Goal: Contribute content: Add original content to the website for others to see

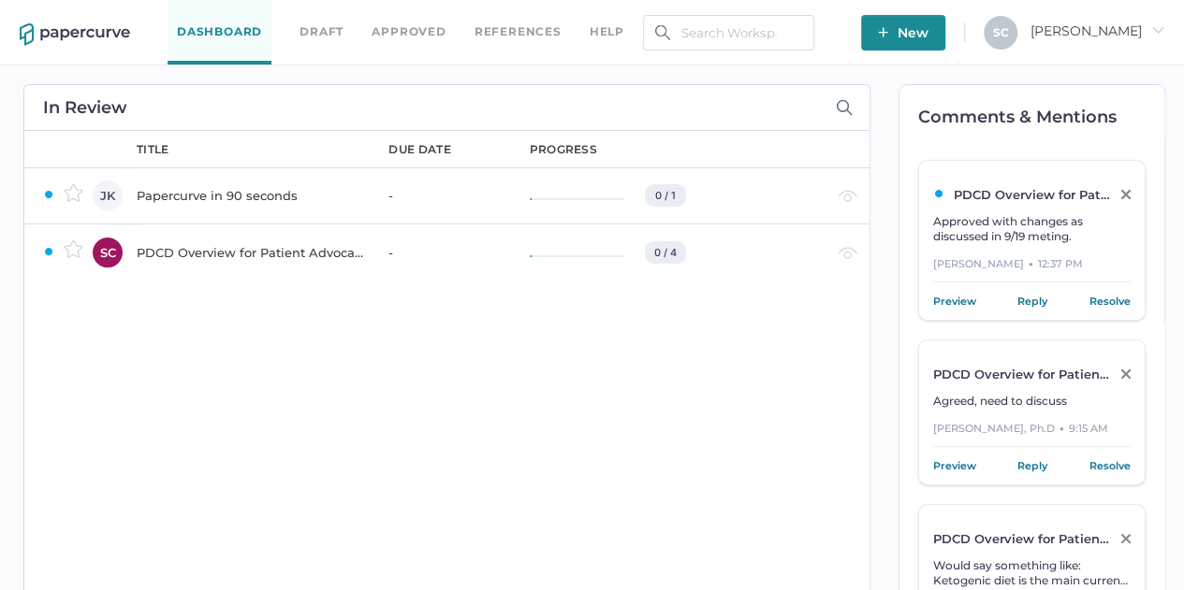
click at [249, 252] on div "PDCD Overview for Patient Advocacy" at bounding box center [251, 252] width 229 height 22
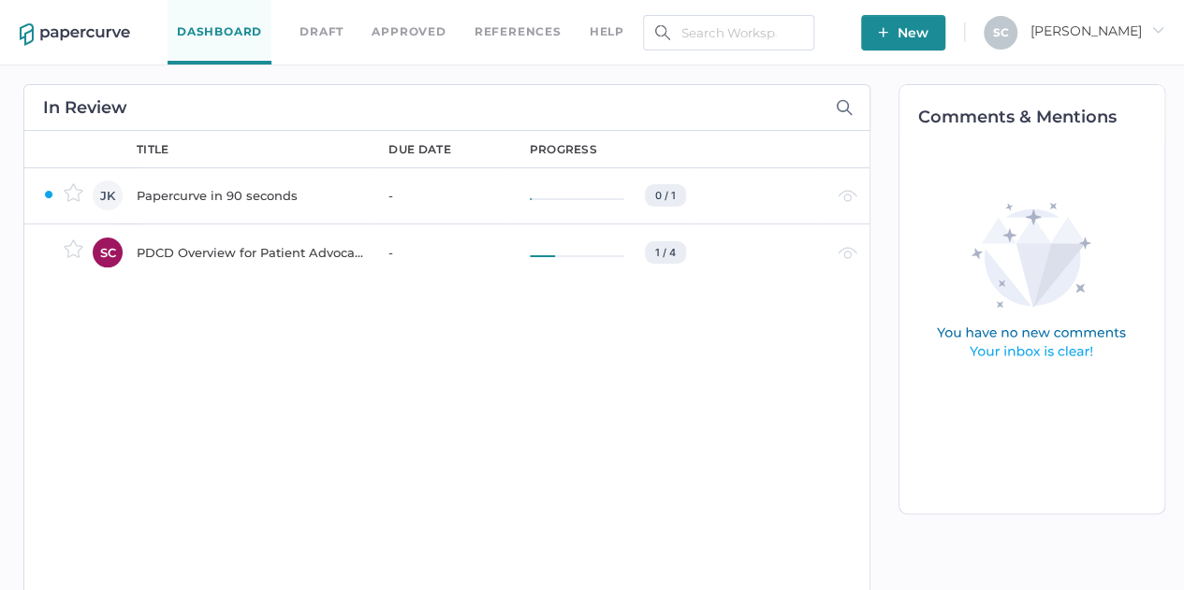
click at [182, 252] on div "PDCD Overview for Patient Advocacy" at bounding box center [251, 252] width 229 height 22
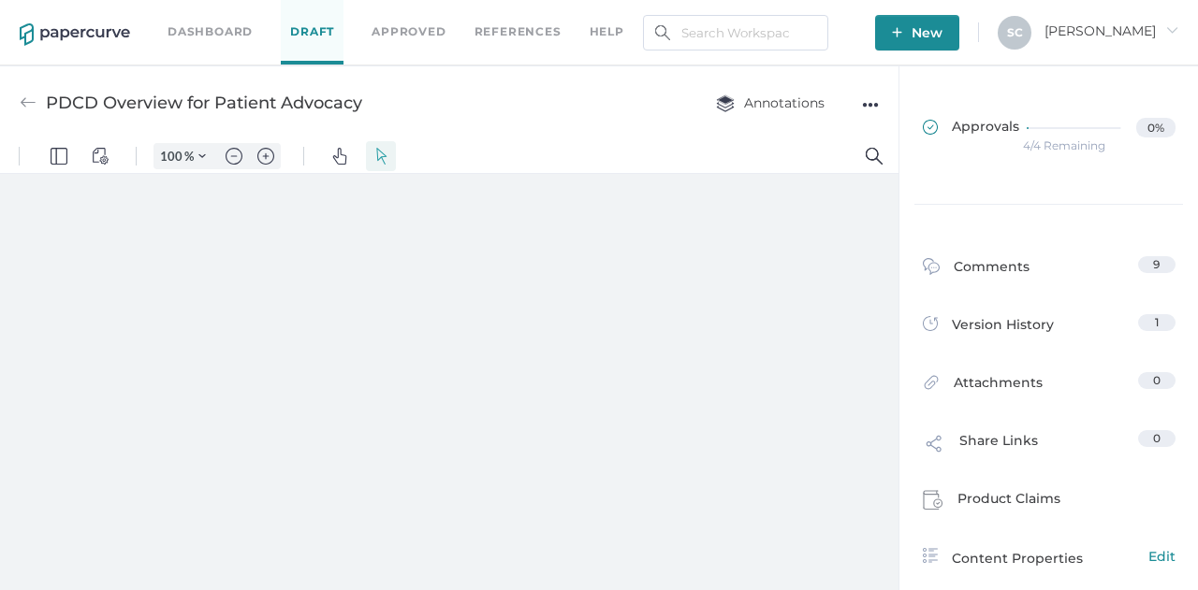
click at [972, 126] on span "Approvals" at bounding box center [971, 128] width 96 height 21
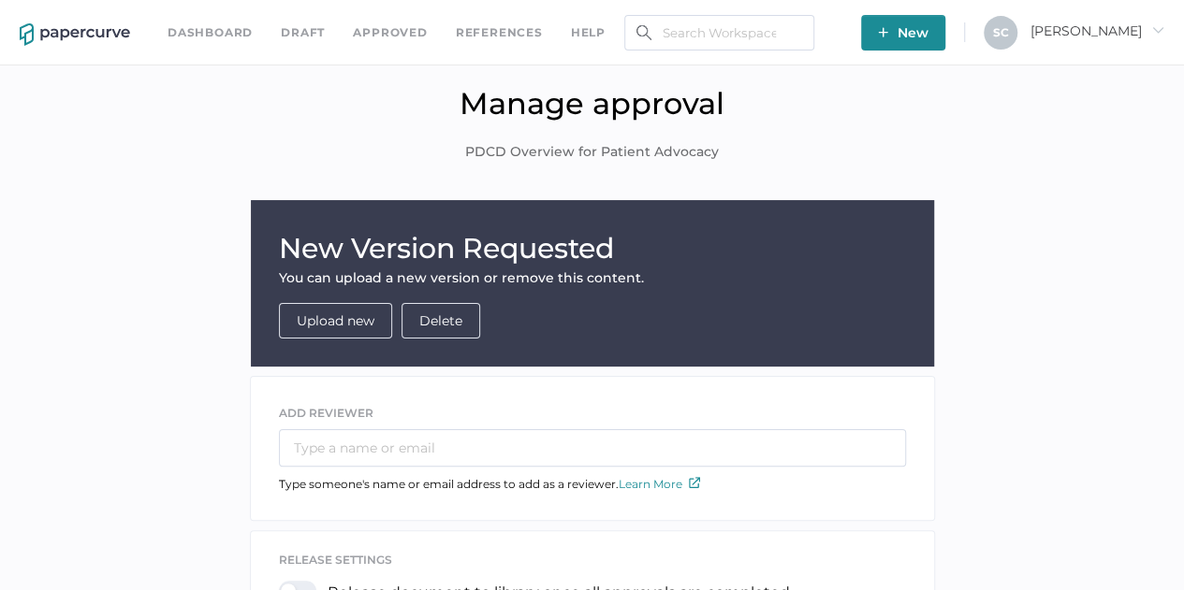
click at [359, 320] on link "Upload new" at bounding box center [336, 321] width 78 height 17
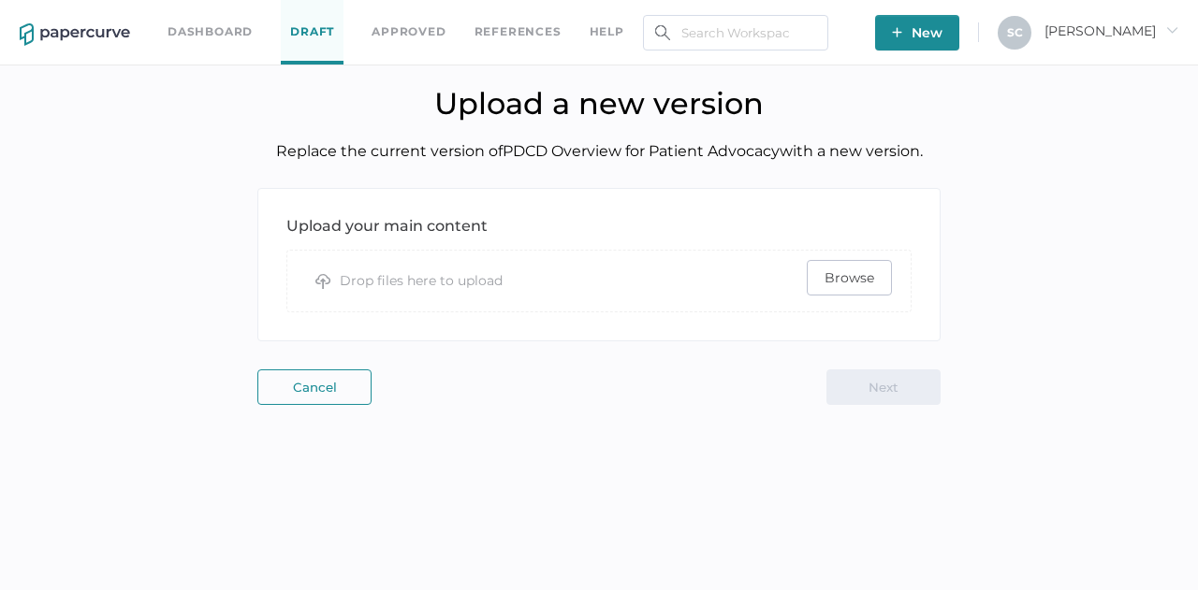
click at [834, 282] on span "Browse" at bounding box center [849, 278] width 50 height 34
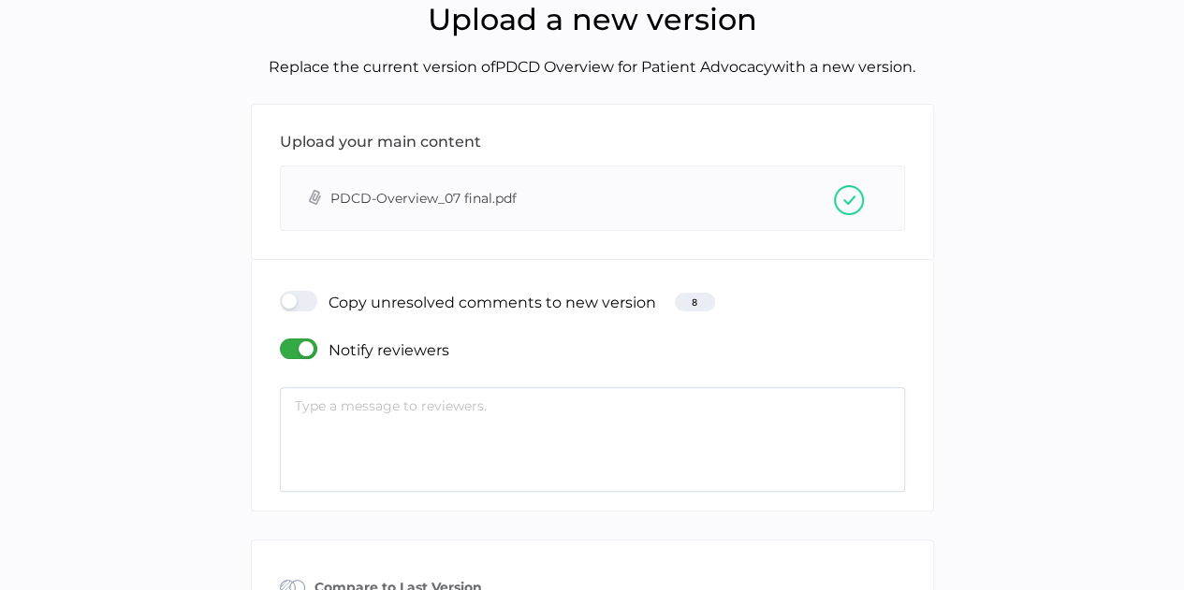
scroll to position [187, 0]
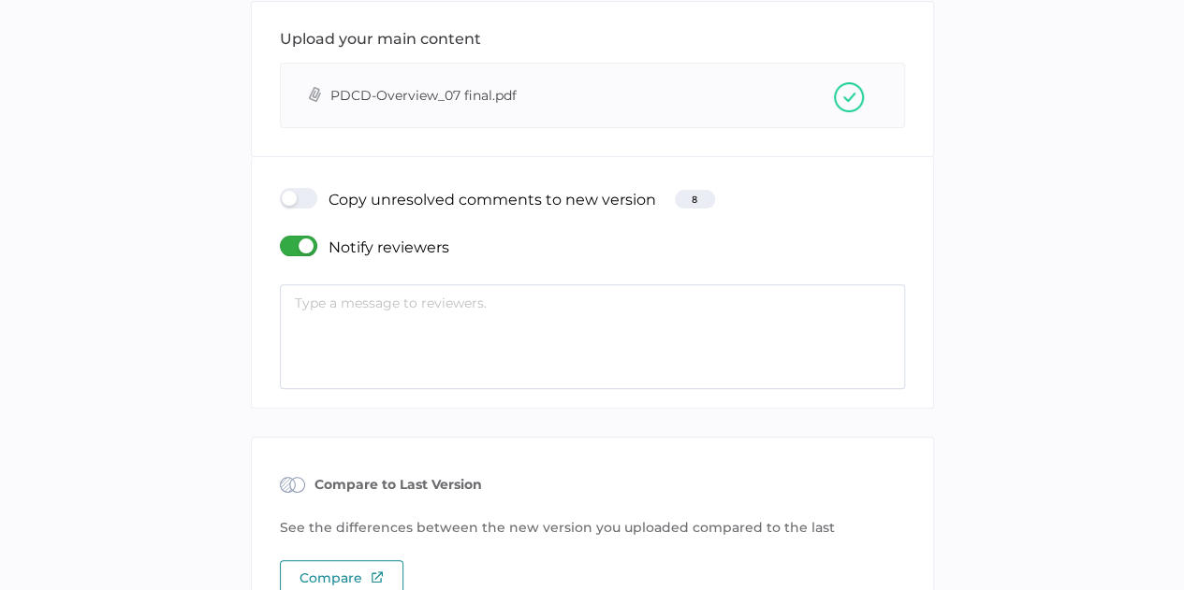
click at [344, 298] on textarea at bounding box center [592, 336] width 625 height 105
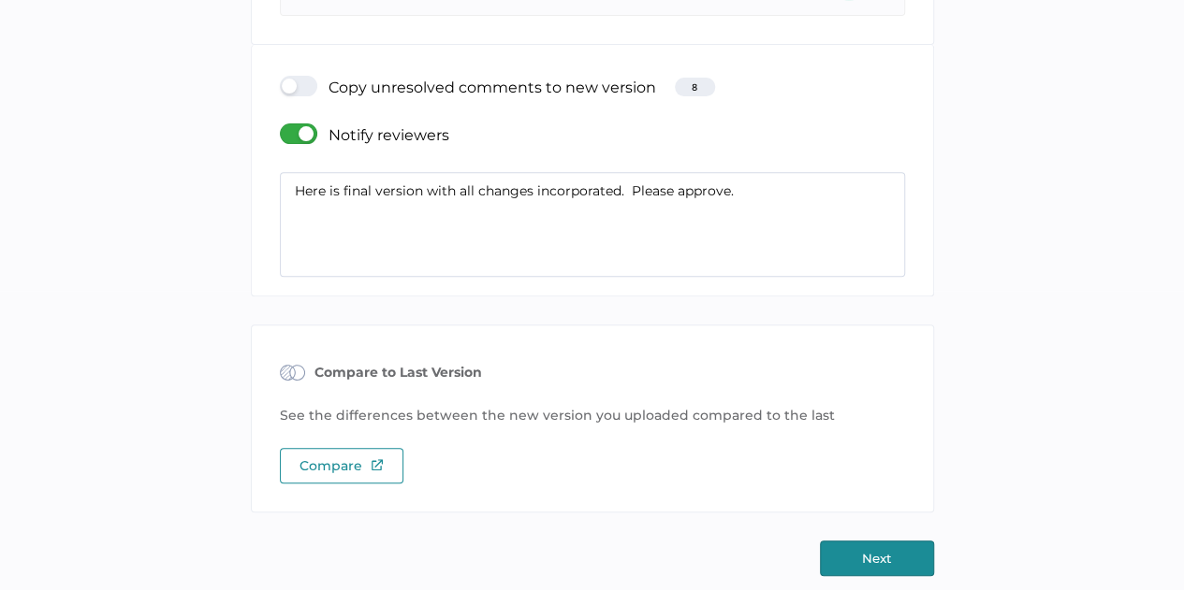
scroll to position [303, 0]
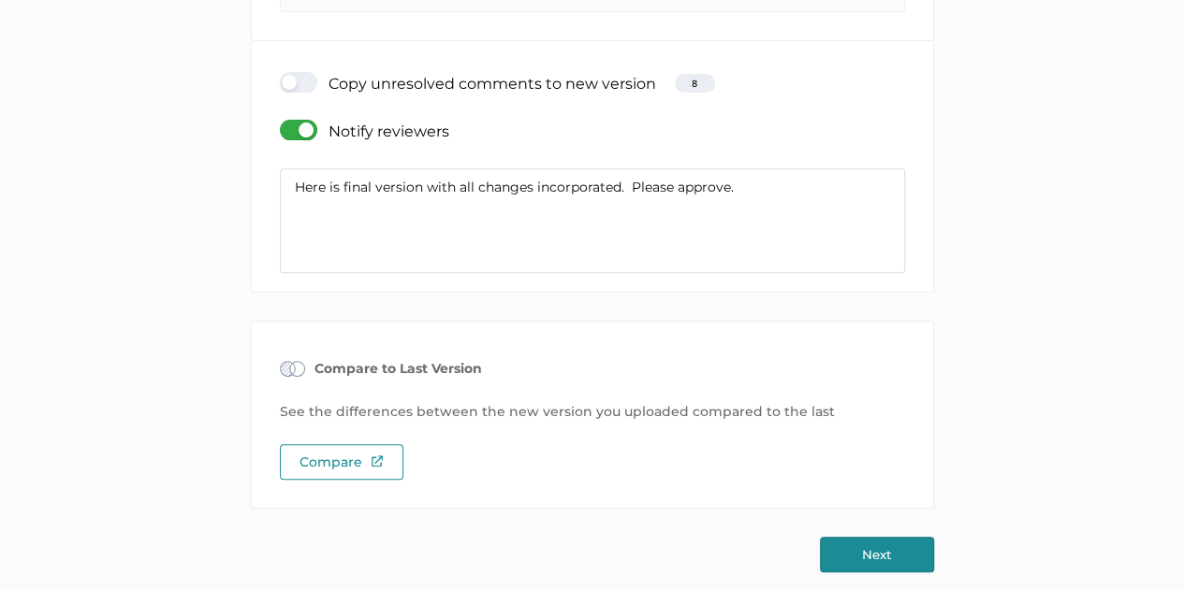
type textarea "Here is final version with all changes incorporated. Please approve."
click at [872, 543] on button "Next" at bounding box center [877, 555] width 114 height 36
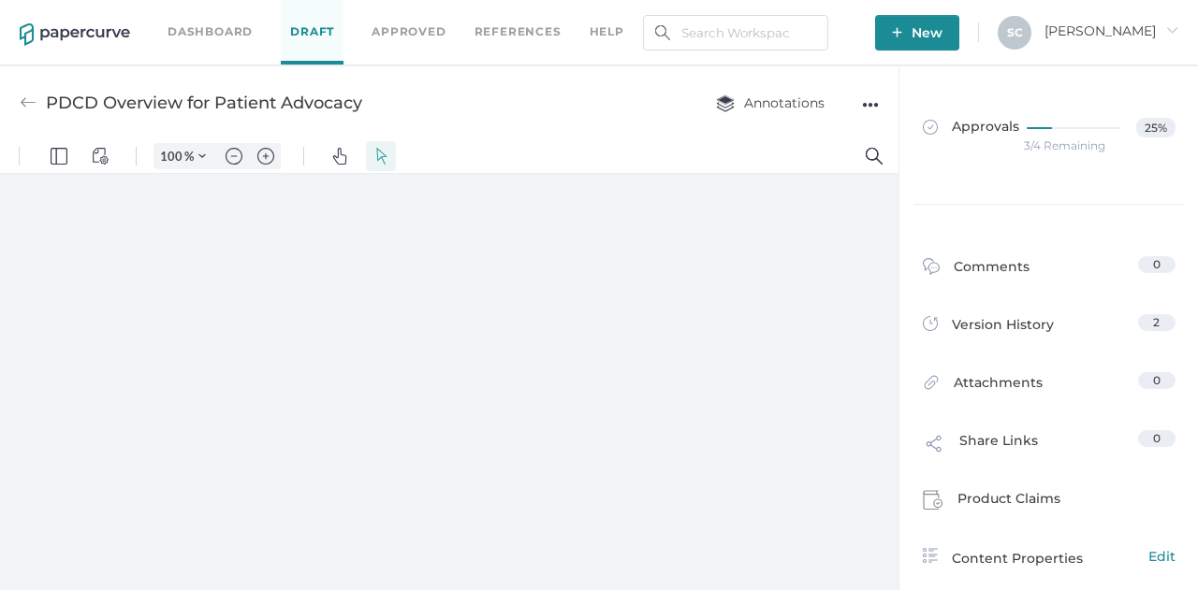
type input "80"
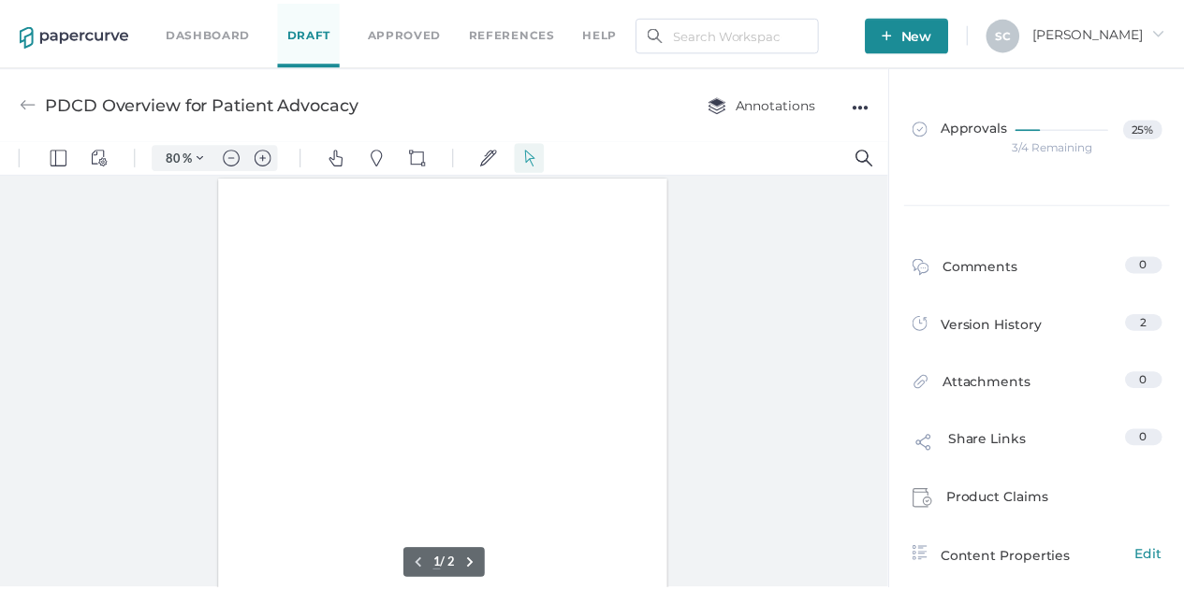
scroll to position [1, 0]
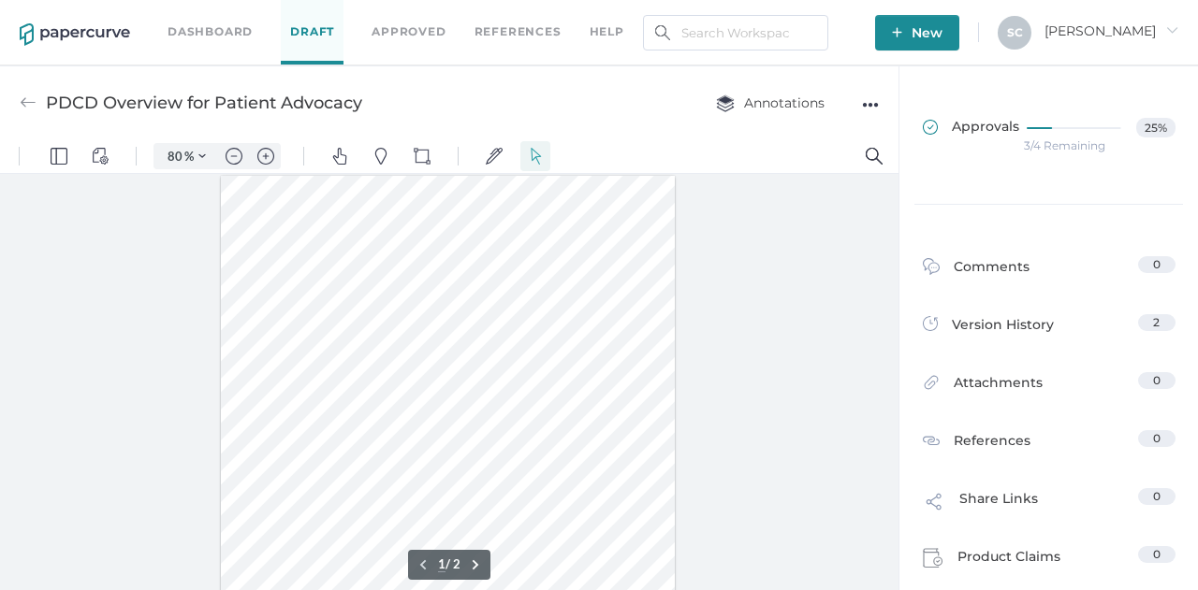
click at [990, 130] on span "Approvals" at bounding box center [971, 128] width 96 height 21
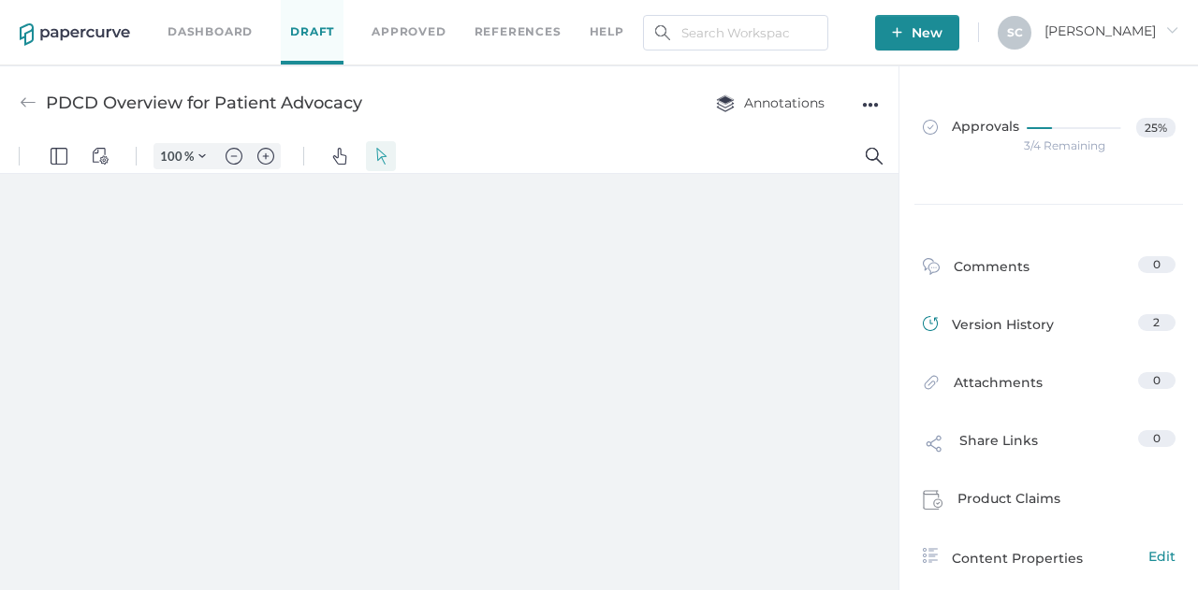
click at [1014, 331] on div "Version History" at bounding box center [988, 327] width 131 height 26
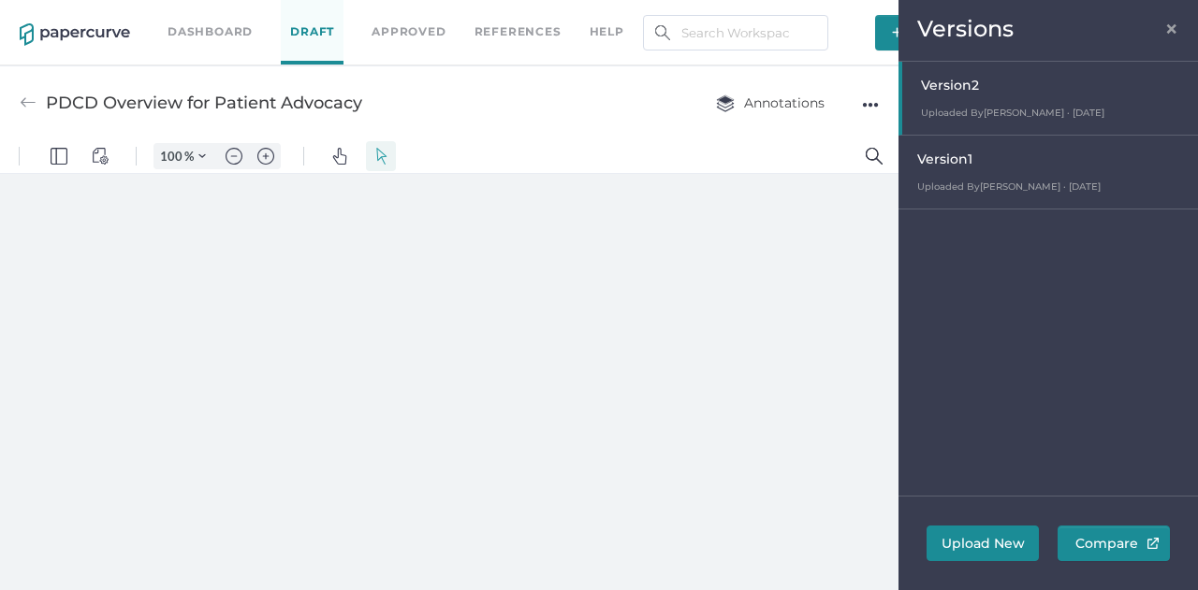
type input "80"
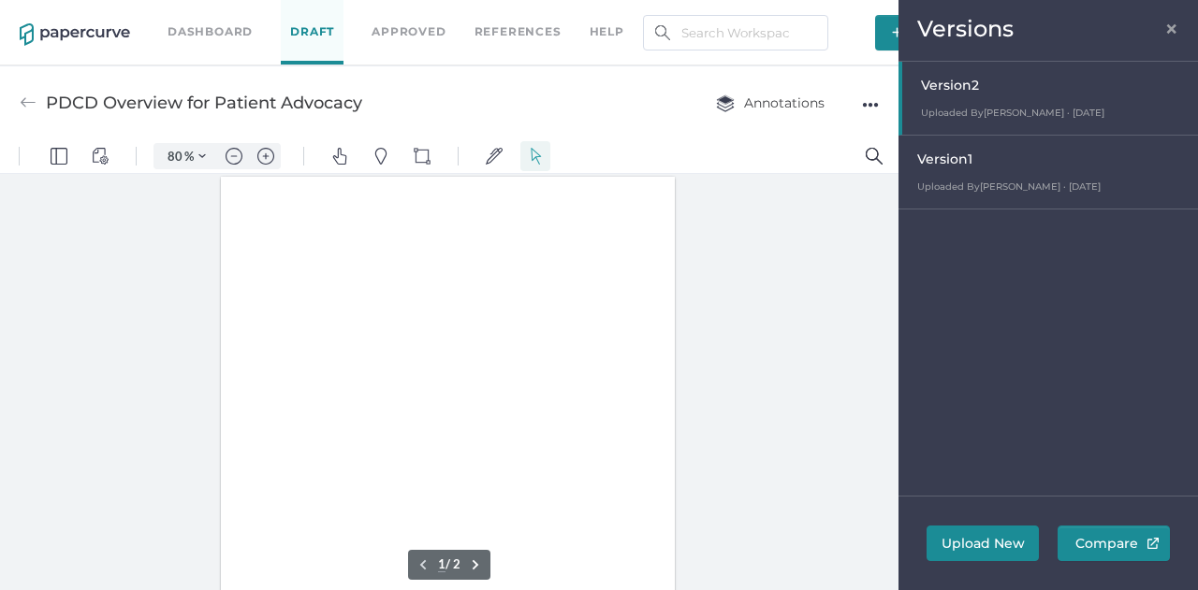
scroll to position [1, 0]
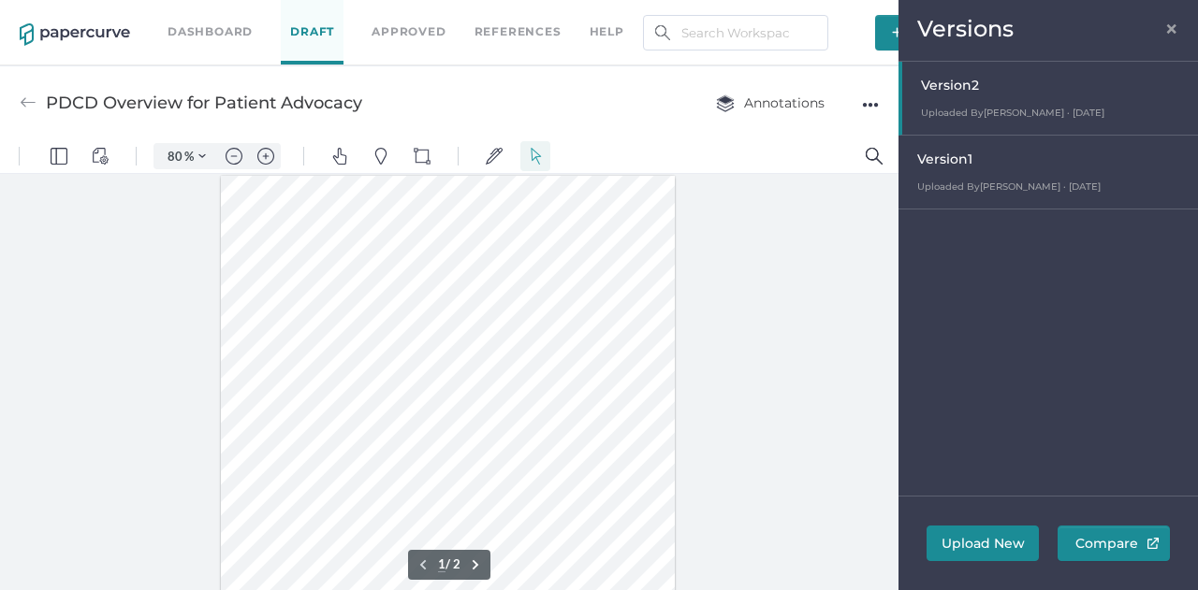
click at [769, 494] on div at bounding box center [449, 386] width 898 height 425
click at [1172, 29] on span "×" at bounding box center [1171, 26] width 15 height 15
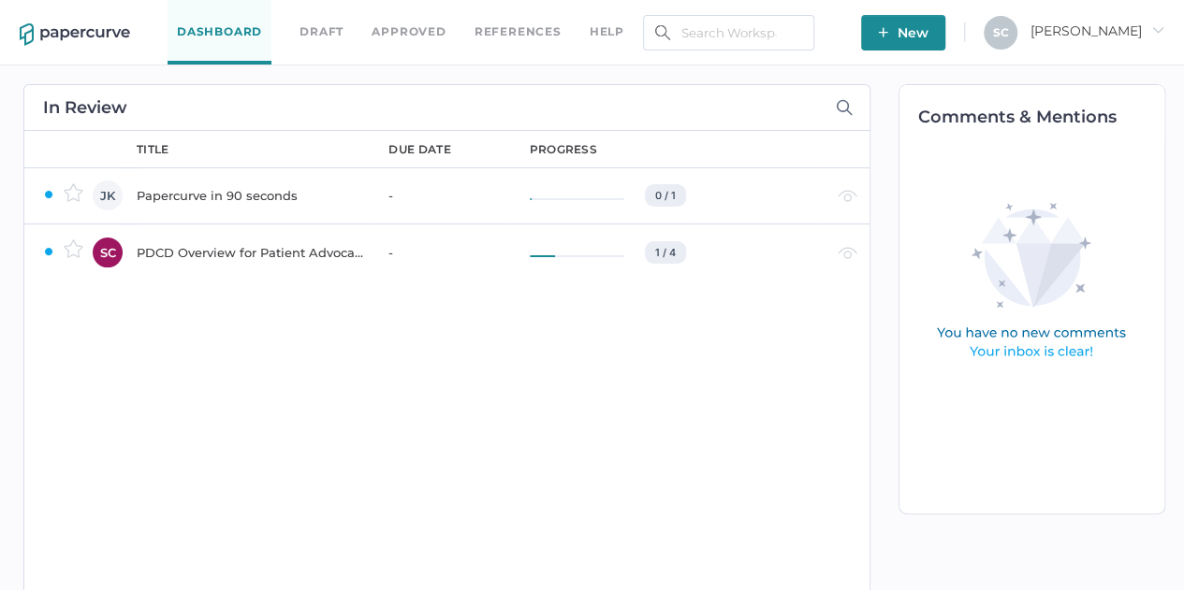
click at [928, 36] on span "New" at bounding box center [903, 33] width 51 height 36
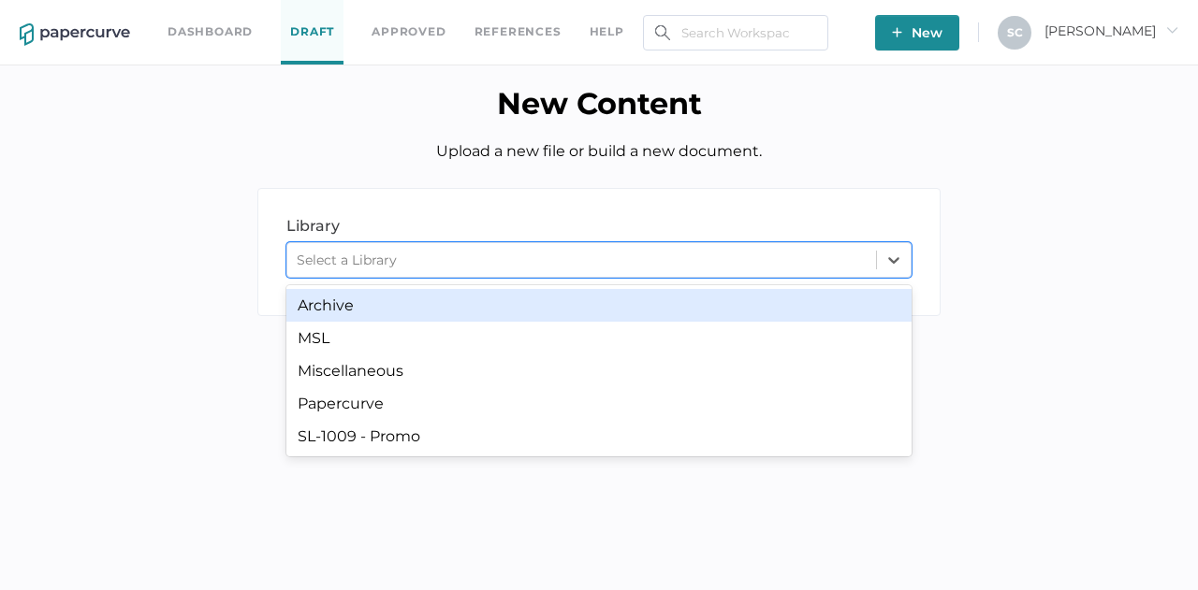
click at [700, 267] on div "Select a Library" at bounding box center [581, 260] width 589 height 28
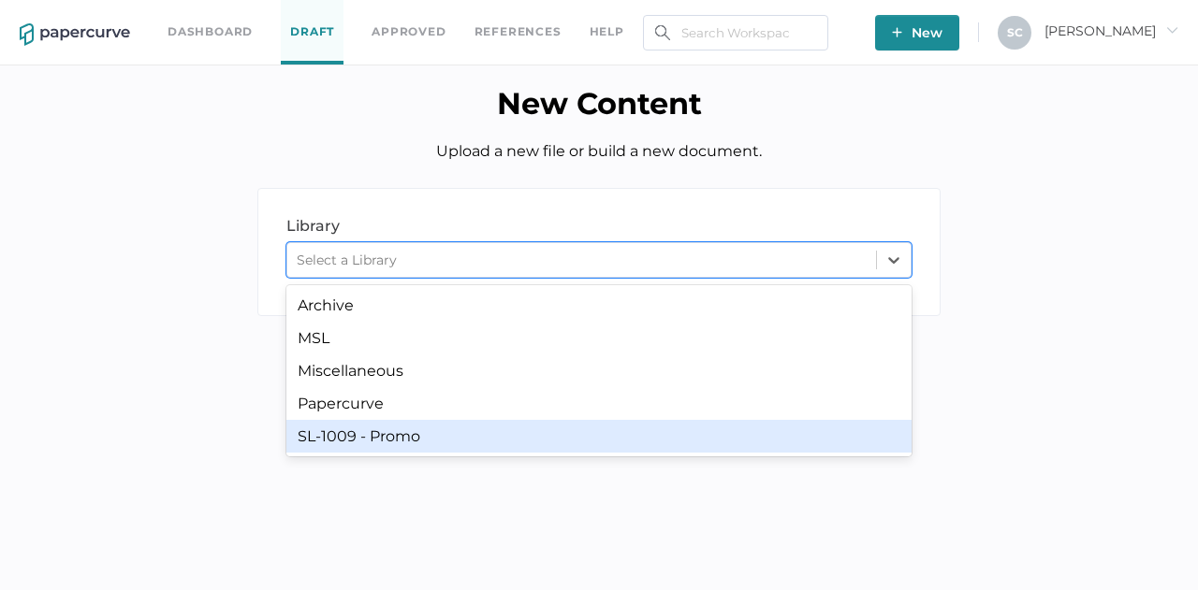
click at [481, 426] on div "SL-1009 - Promo" at bounding box center [598, 436] width 625 height 33
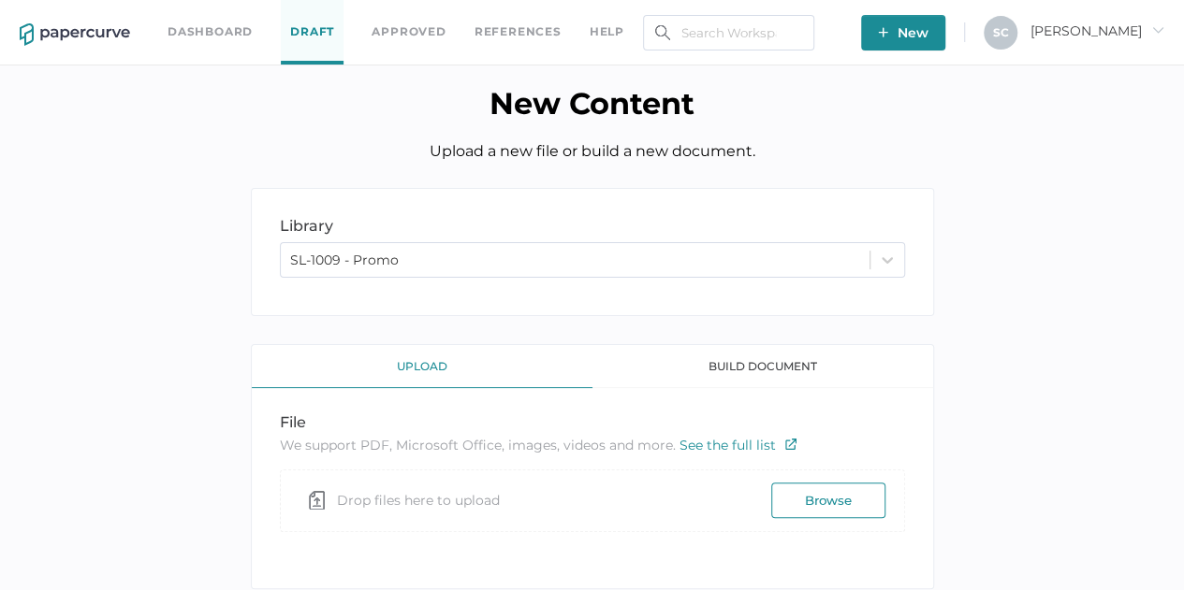
click at [799, 502] on button "Browse" at bounding box center [828, 501] width 114 height 36
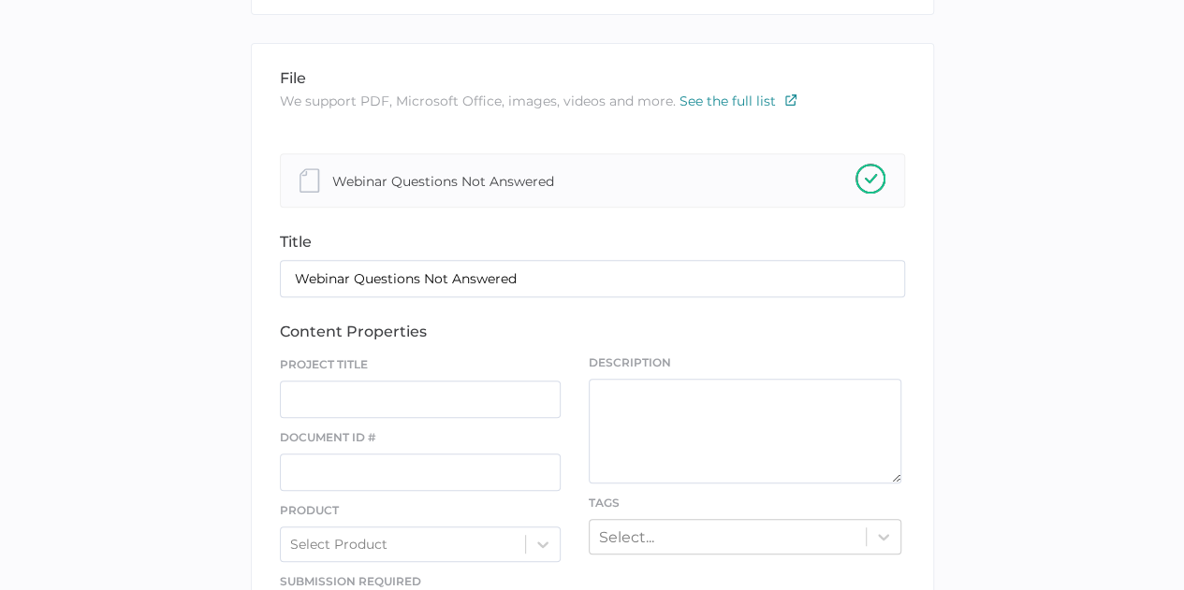
scroll to position [374, 0]
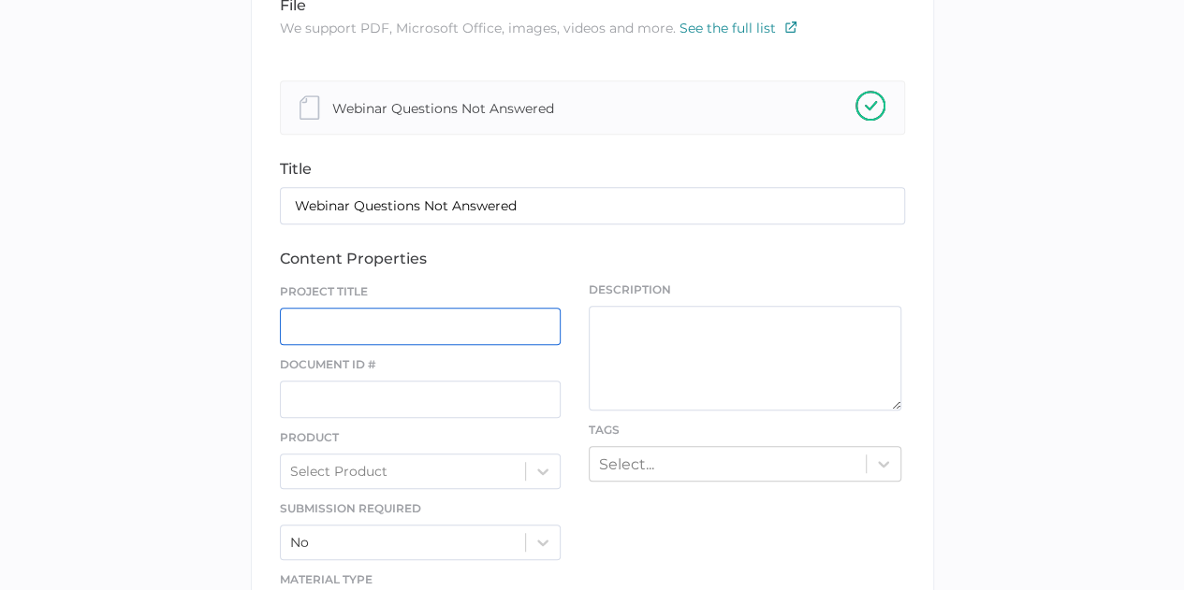
click at [379, 323] on input "text" at bounding box center [421, 326] width 282 height 37
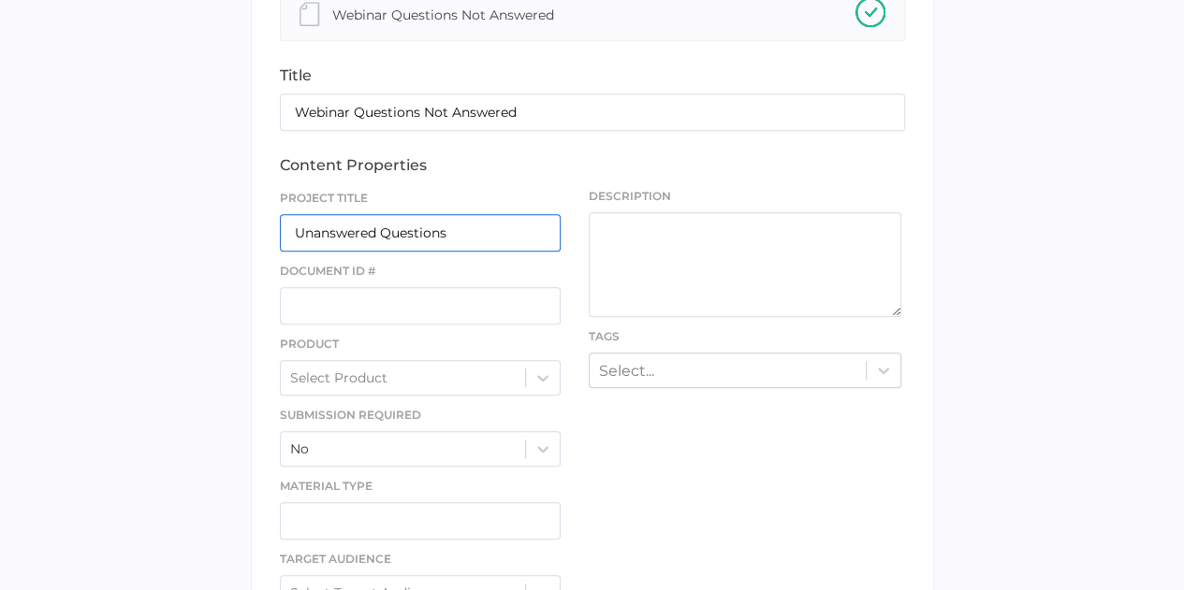
type input "Unanswered Questions"
click at [541, 375] on div "Select Product" at bounding box center [421, 378] width 282 height 36
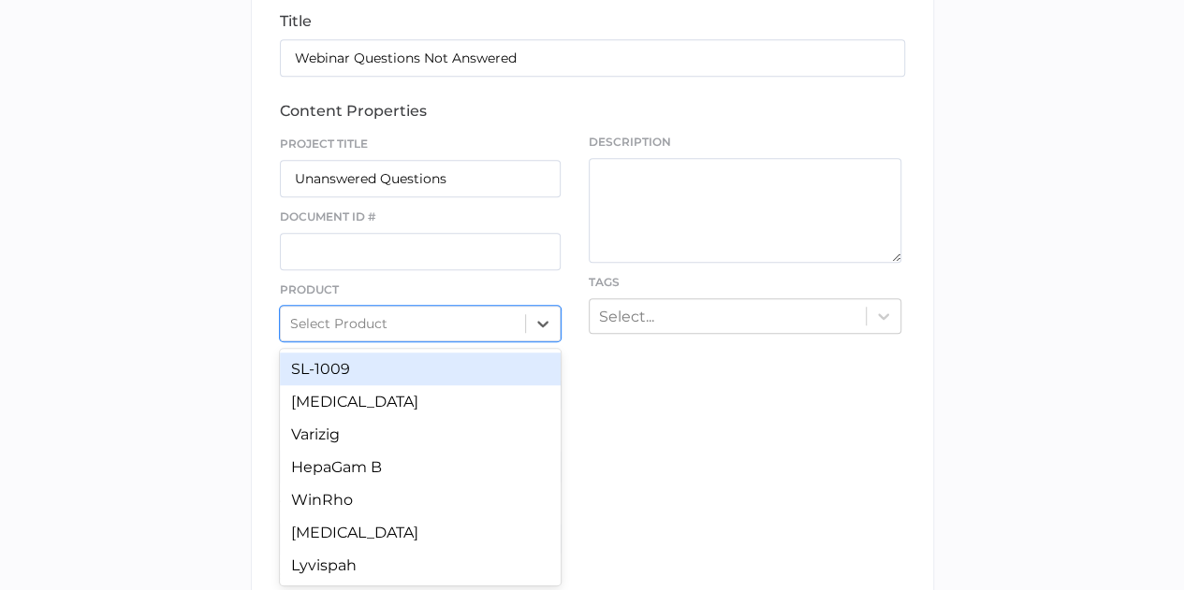
click at [396, 370] on div "SL-1009" at bounding box center [421, 369] width 282 height 33
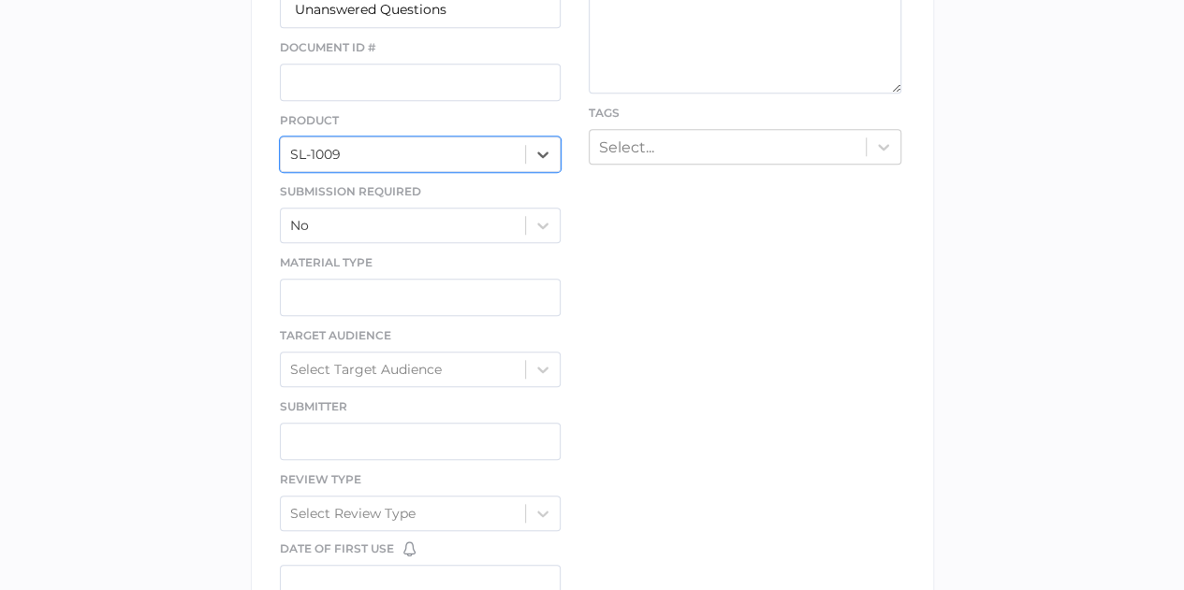
scroll to position [709, 0]
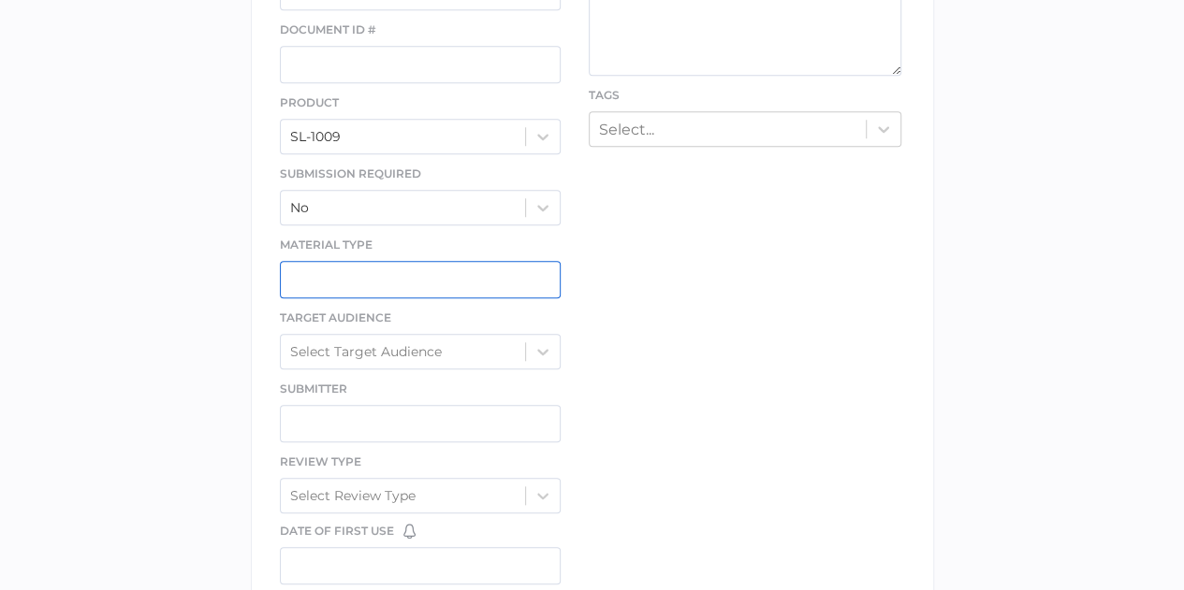
click at [320, 272] on input "text" at bounding box center [421, 279] width 282 height 37
type input "Q&A"
click at [554, 358] on div at bounding box center [543, 352] width 34 height 34
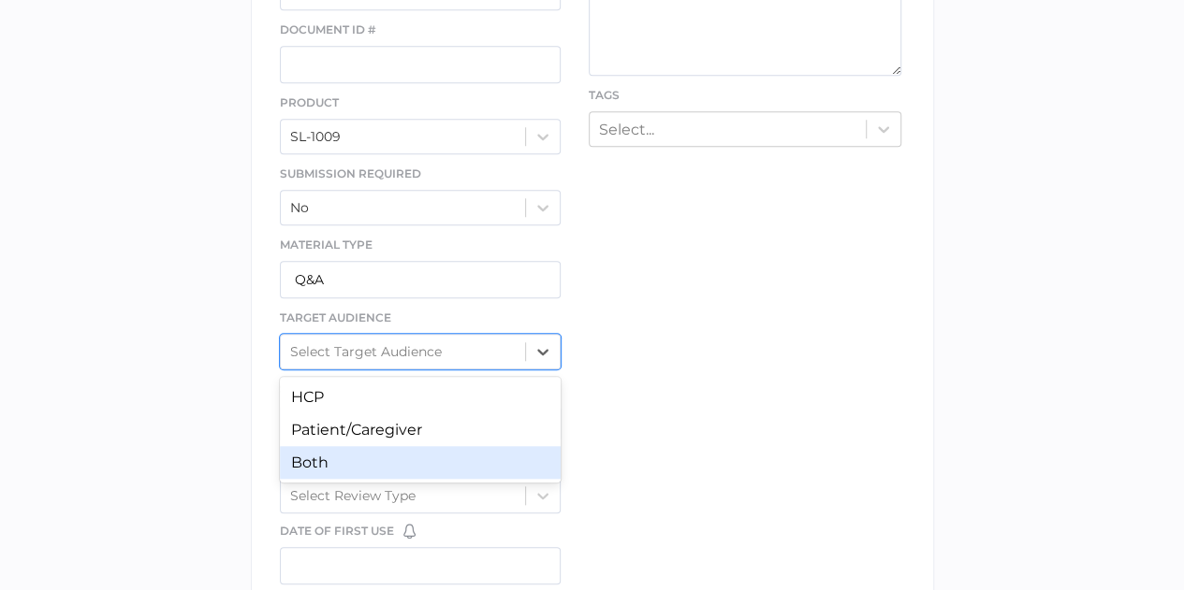
click at [444, 446] on div "Both" at bounding box center [421, 462] width 282 height 33
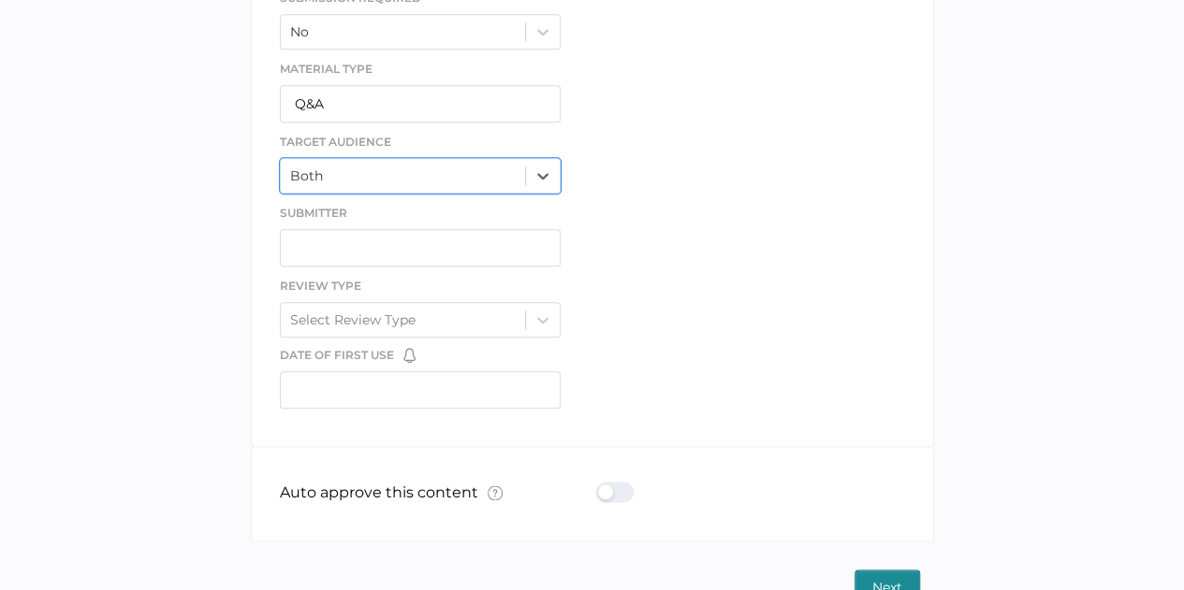
scroll to position [896, 0]
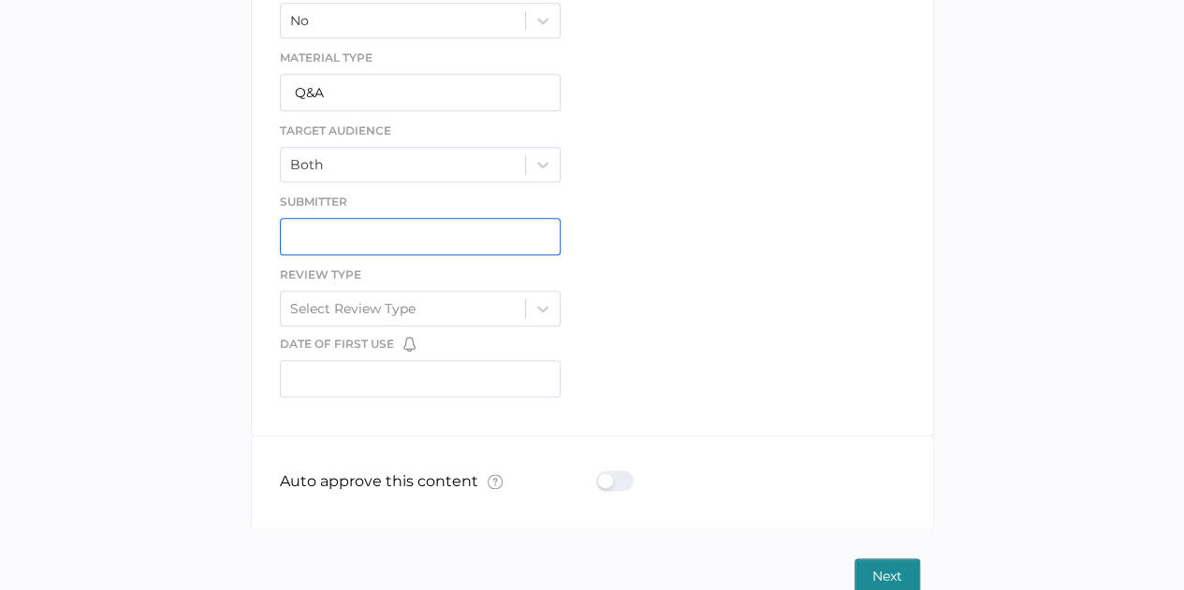
click at [348, 239] on input "text" at bounding box center [421, 236] width 282 height 37
type input "[PERSON_NAME]"
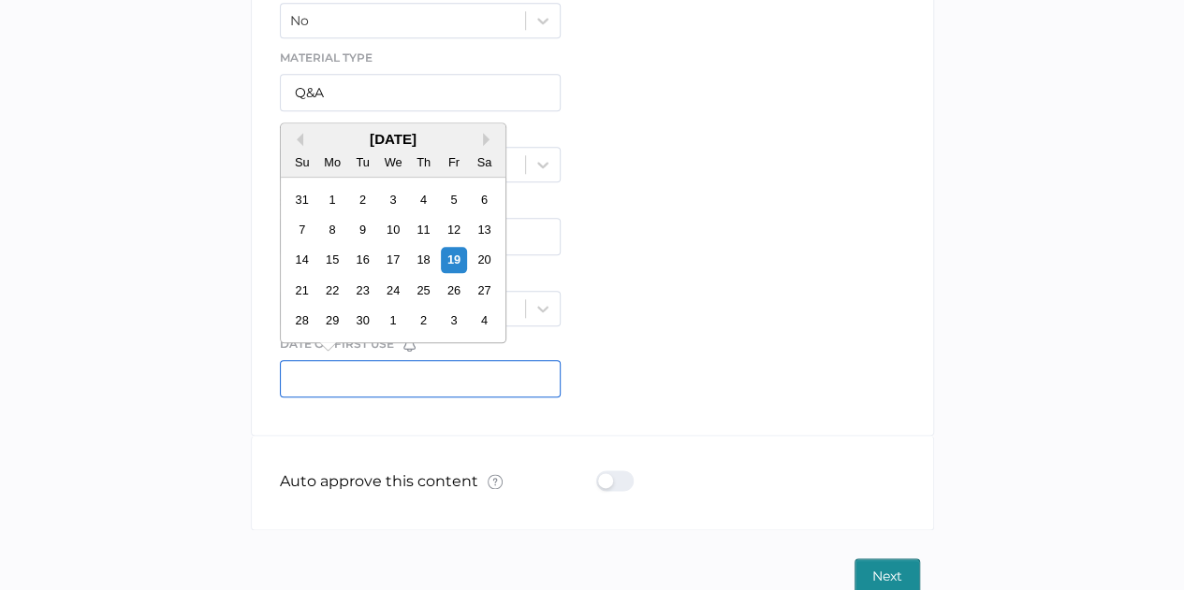
click at [313, 375] on input "text" at bounding box center [421, 378] width 282 height 37
click at [331, 289] on div "22" at bounding box center [331, 290] width 25 height 25
type input "[DATE]"
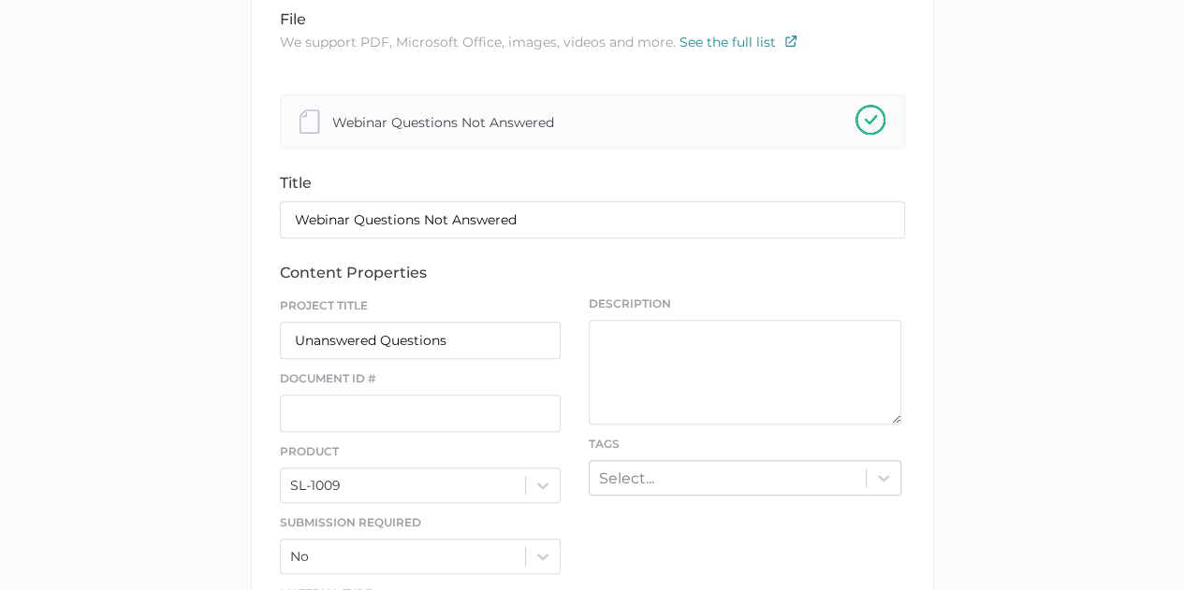
scroll to position [335, 0]
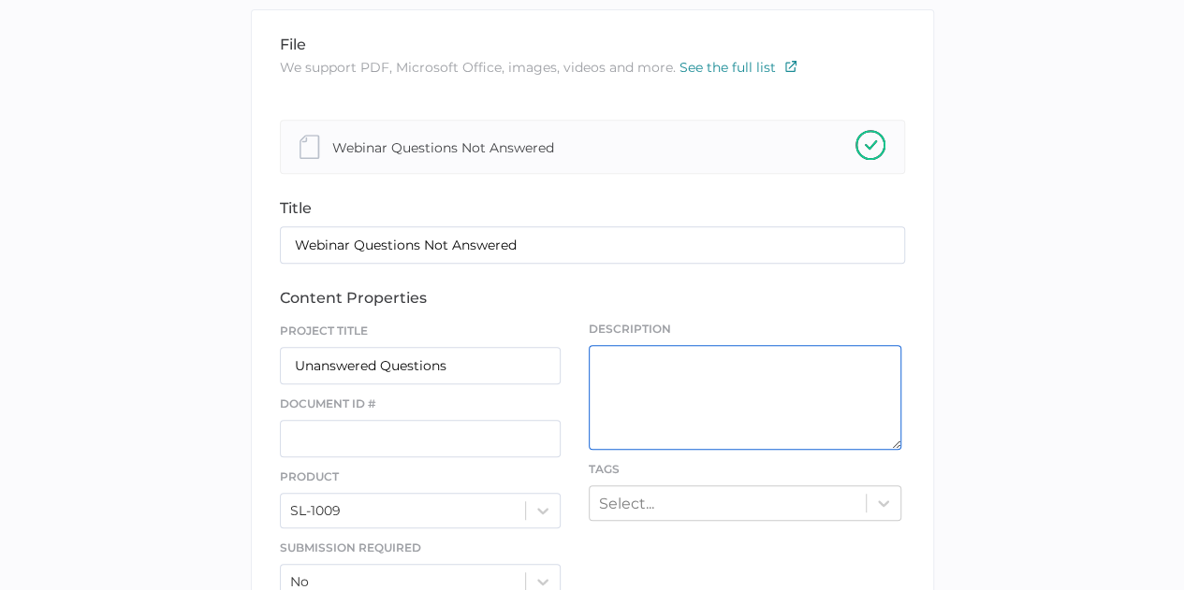
click at [633, 361] on textarea at bounding box center [745, 397] width 313 height 105
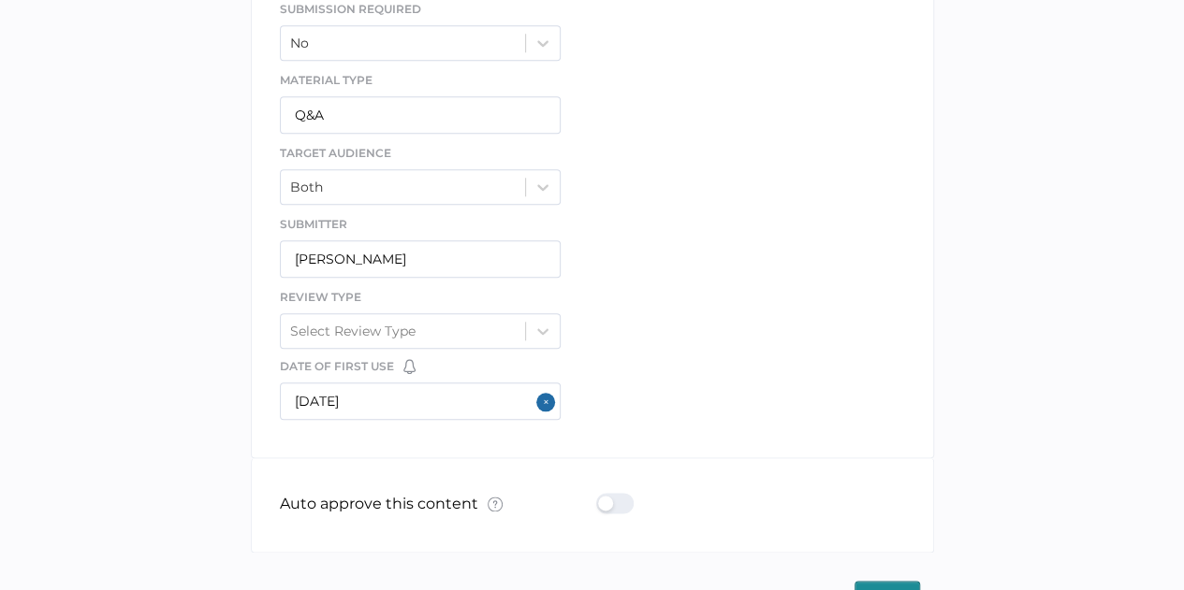
scroll to position [896, 0]
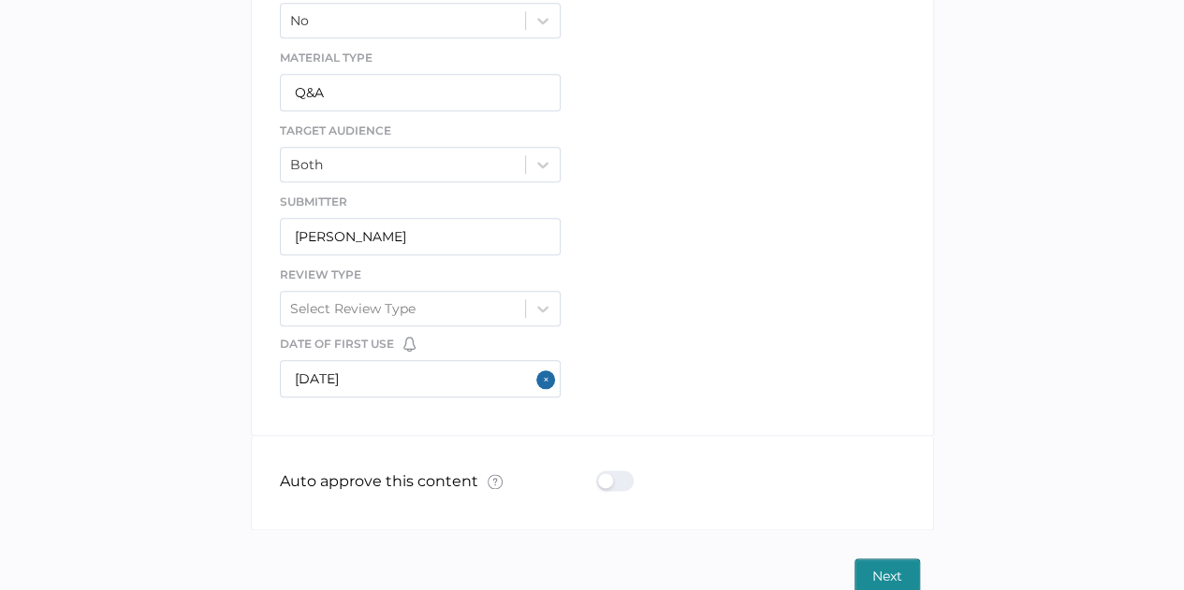
type textarea "These are questions we didn't get to due to time constraints."
click at [881, 564] on span "Next" at bounding box center [887, 577] width 30 height 34
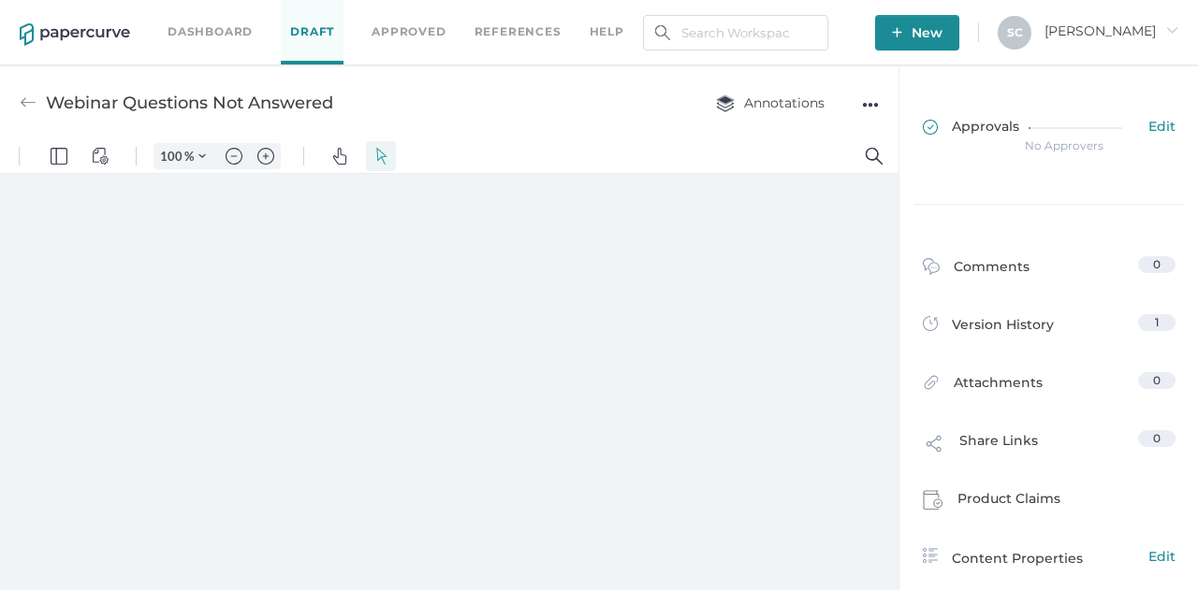
click at [955, 125] on span "Approvals" at bounding box center [971, 128] width 96 height 21
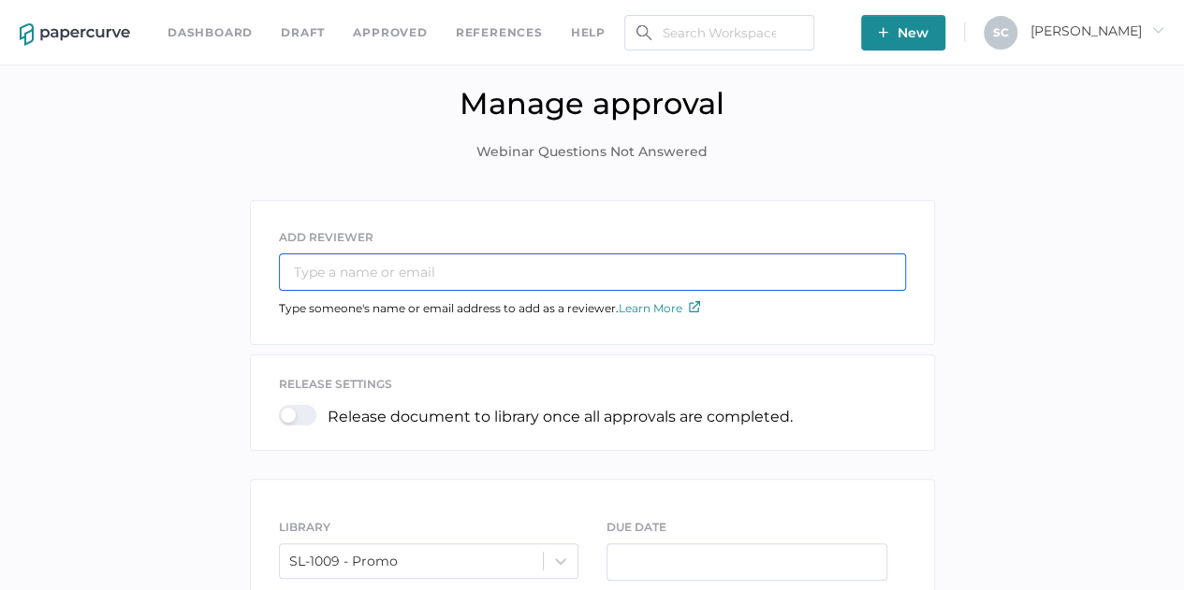
click at [381, 257] on input "text" at bounding box center [592, 272] width 627 height 37
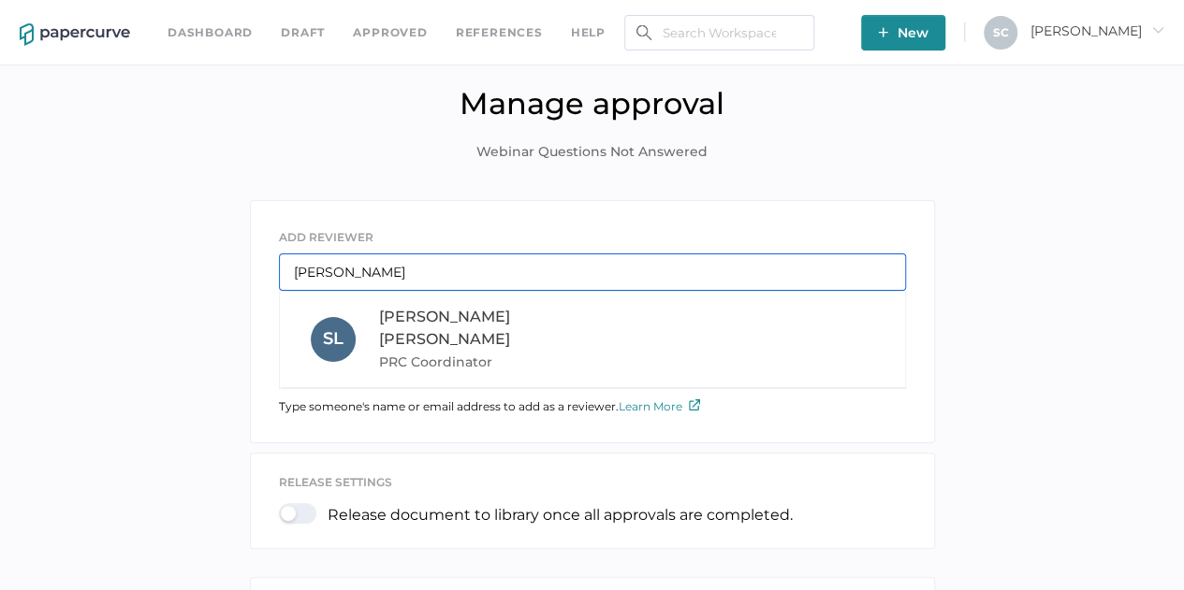
type input "[PERSON_NAME]"
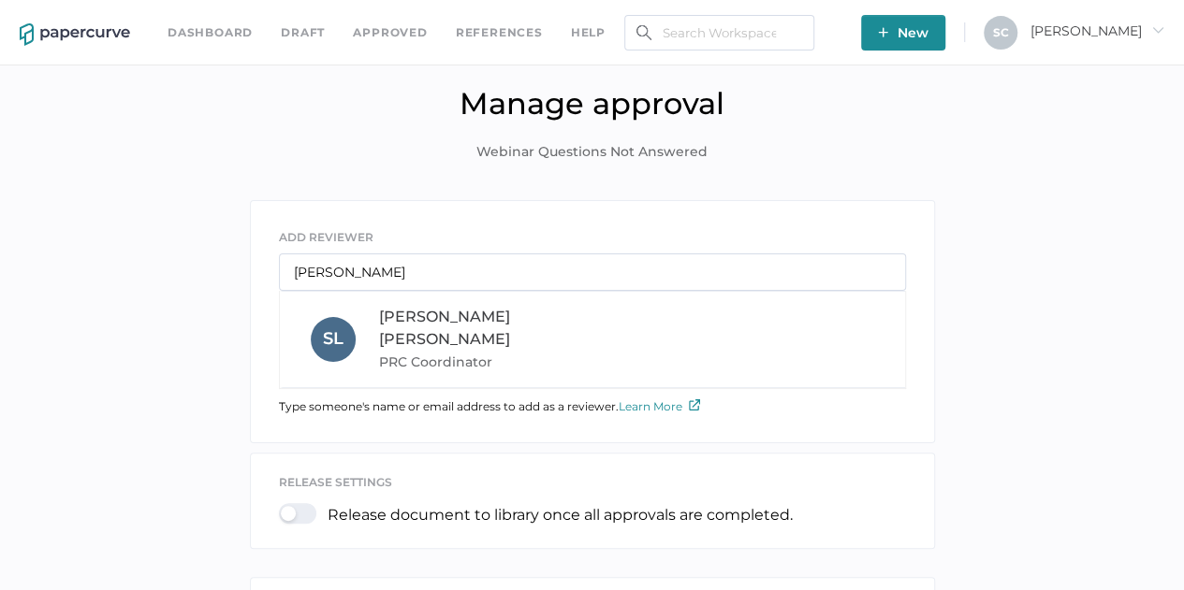
click at [413, 351] on span "PRC Coordinator" at bounding box center [506, 362] width 254 height 22
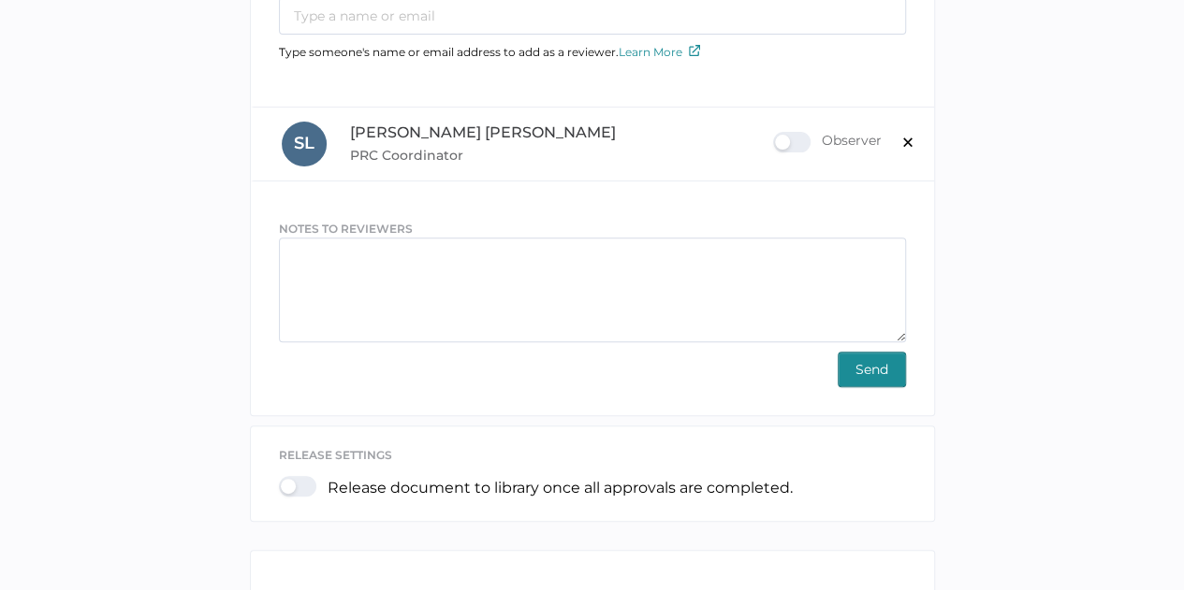
scroll to position [281, 0]
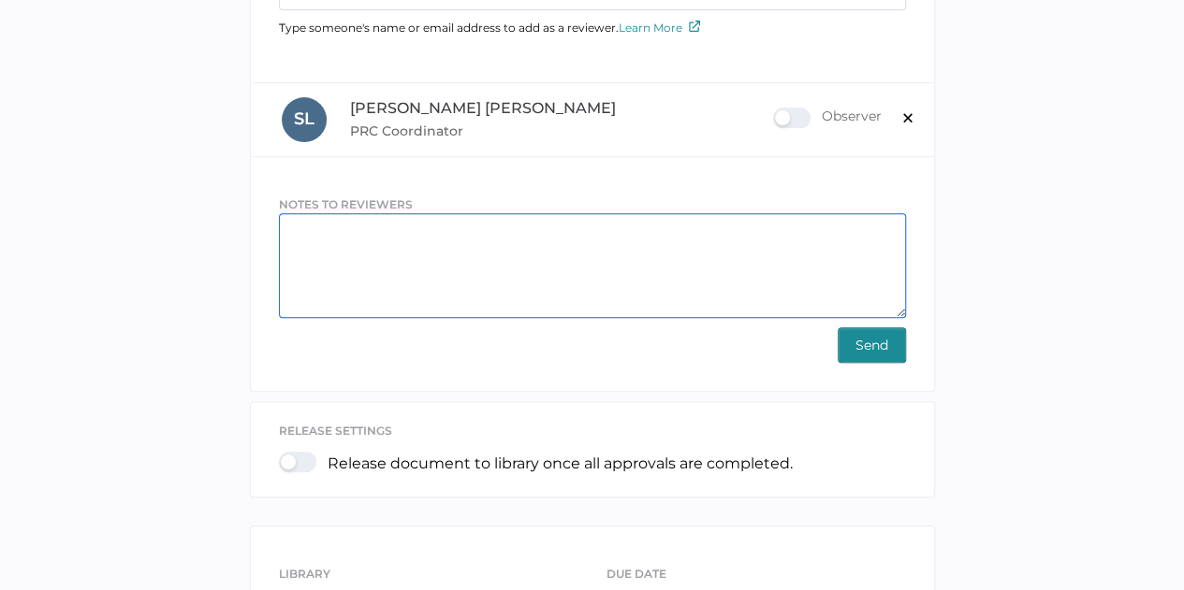
click at [312, 226] on textarea at bounding box center [592, 265] width 627 height 105
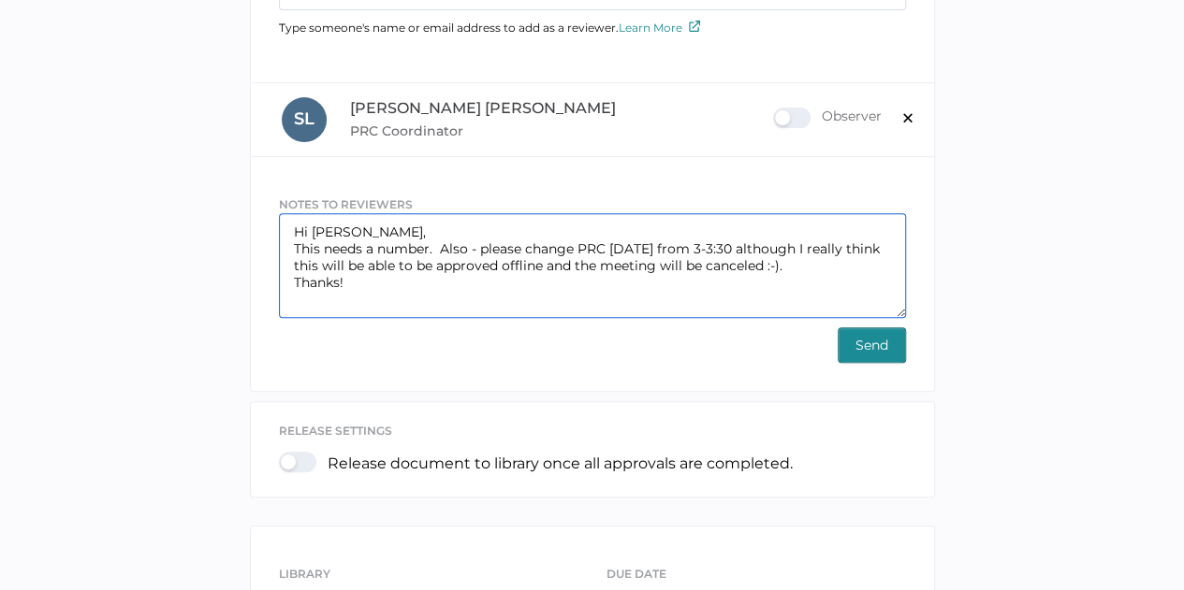
type textarea "Hi [PERSON_NAME], This needs a number. Also - please change PRC [DATE] from 3-3…"
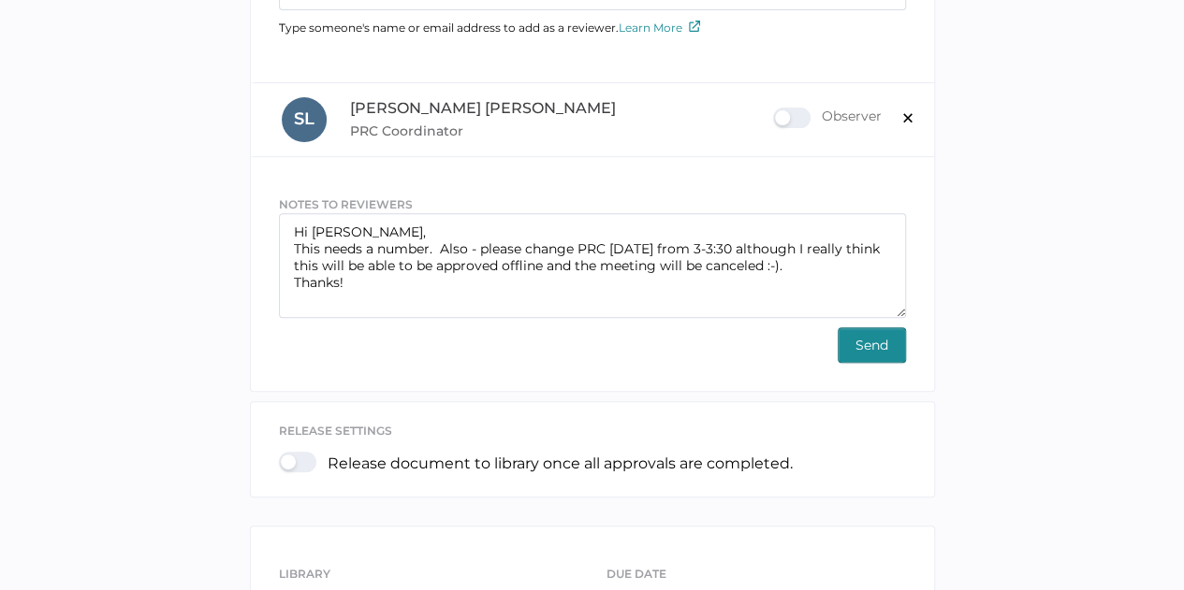
click at [865, 337] on span "Send" at bounding box center [871, 345] width 33 height 34
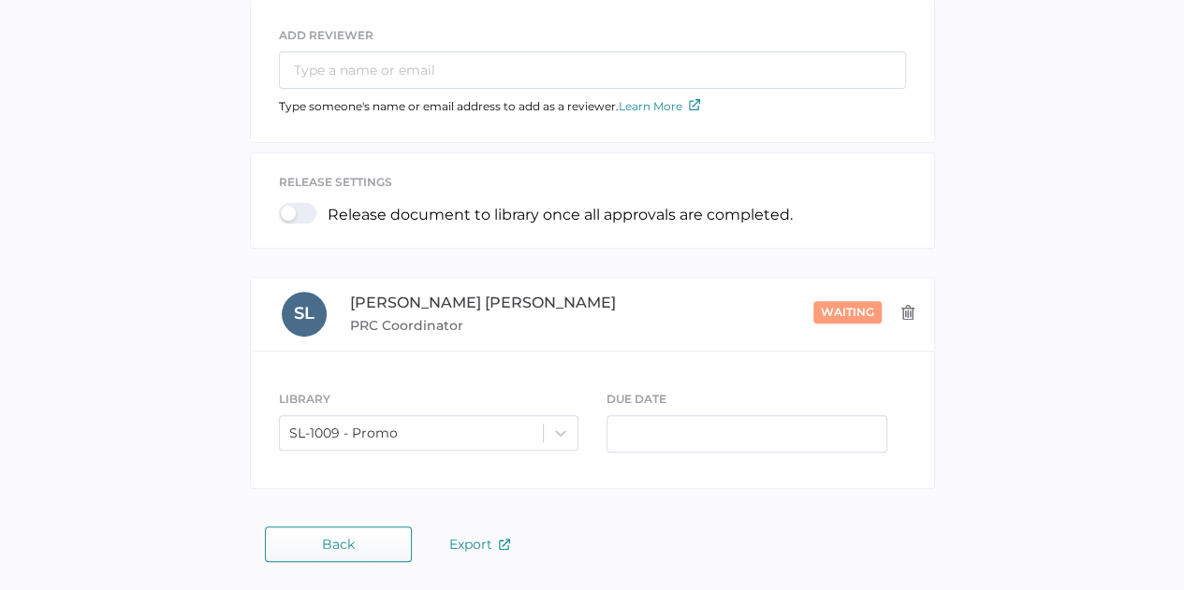
scroll to position [199, 0]
